Goal: Find specific page/section: Find specific page/section

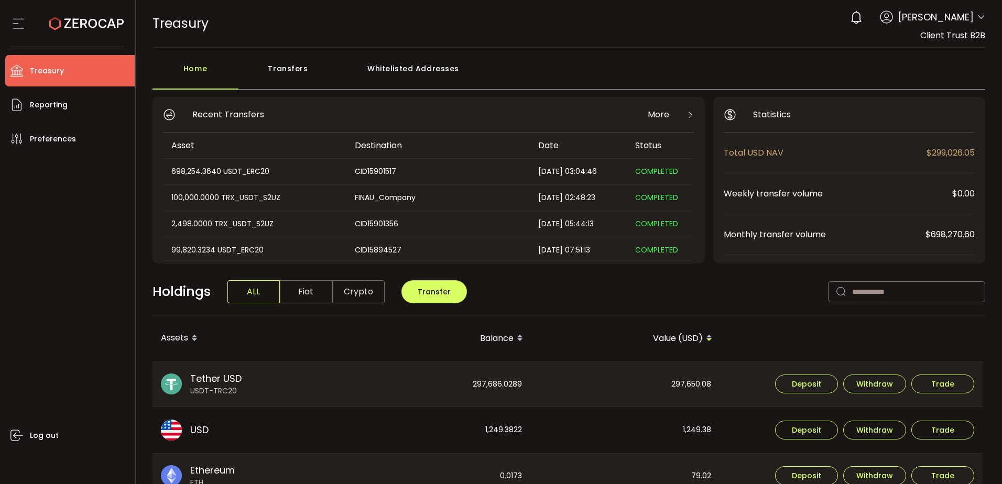
click at [308, 280] on span "Fiat" at bounding box center [306, 291] width 52 height 23
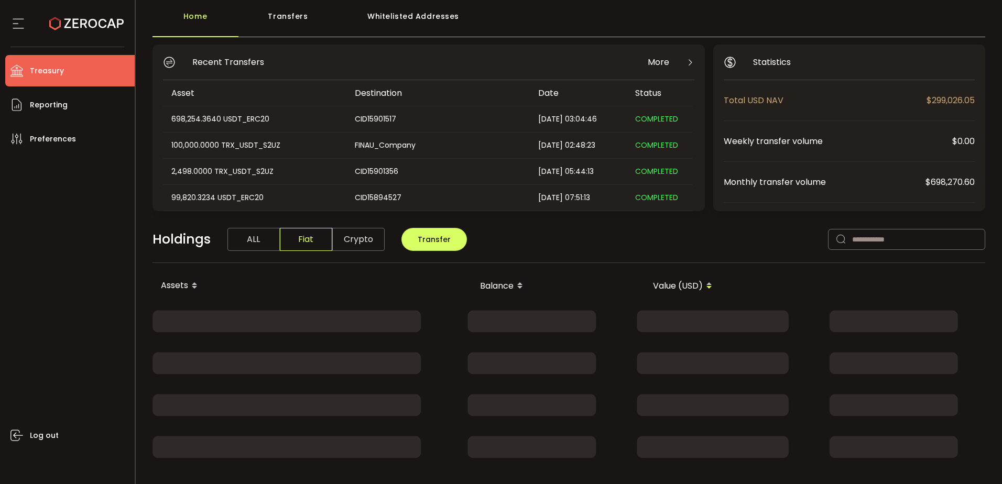
click at [360, 243] on span "Crypto" at bounding box center [358, 239] width 52 height 23
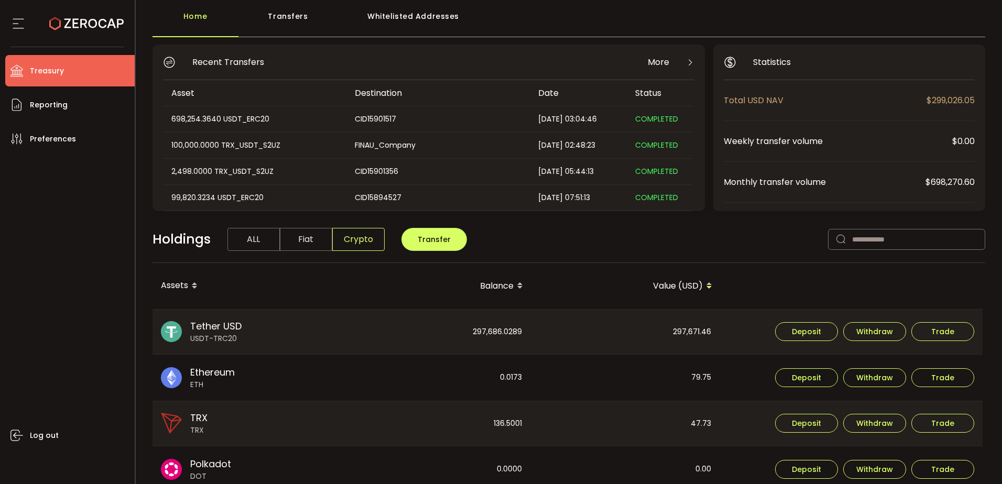
click at [245, 244] on span "ALL" at bounding box center [253, 239] width 52 height 23
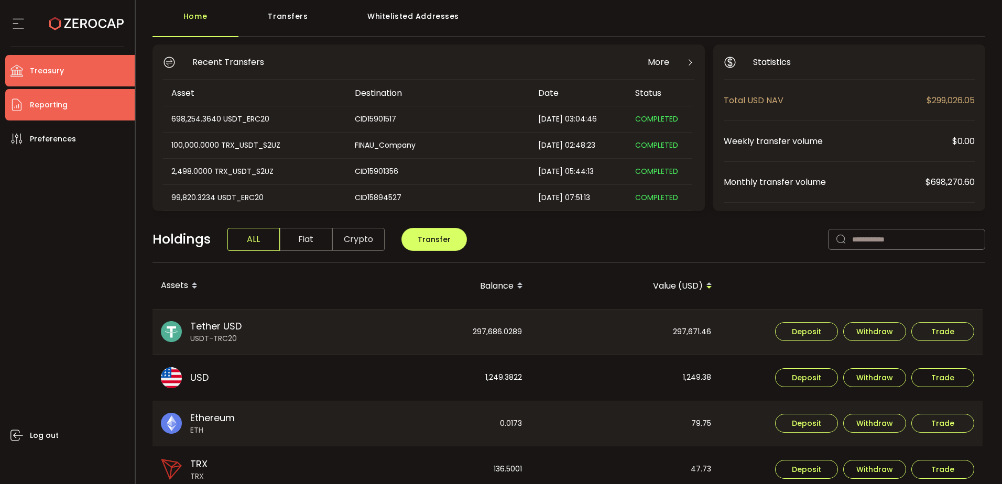
click at [36, 108] on span "Reporting" at bounding box center [49, 104] width 38 height 15
